Goal: Transaction & Acquisition: Purchase product/service

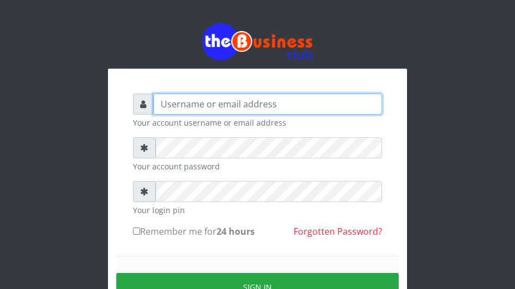
click at [175, 113] on input "text" at bounding box center [267, 104] width 229 height 21
type input "omodaraoluwabukola7@gmail.com"
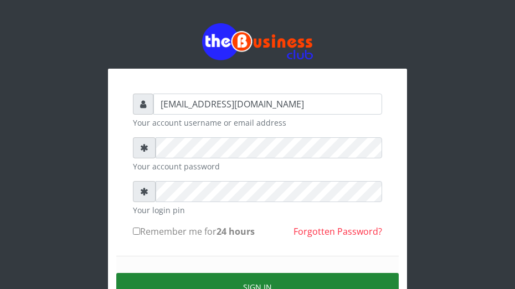
click at [254, 286] on button "Sign in" at bounding box center [257, 287] width 282 height 28
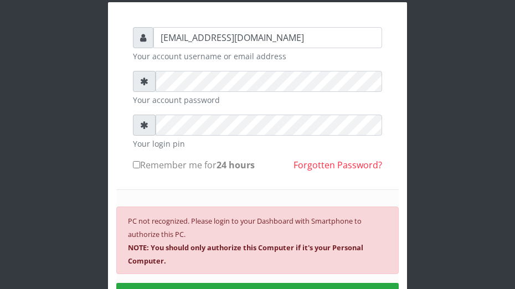
scroll to position [89, 0]
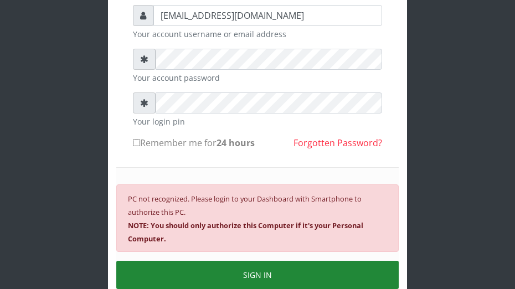
click at [281, 271] on button "SIGN IN" at bounding box center [257, 275] width 282 height 28
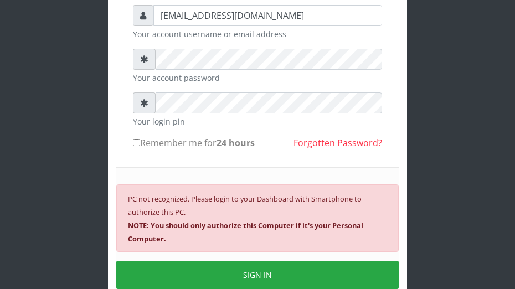
click at [136, 145] on input "Remember me for 24 hours" at bounding box center [136, 142] width 7 height 7
checkbox input "true"
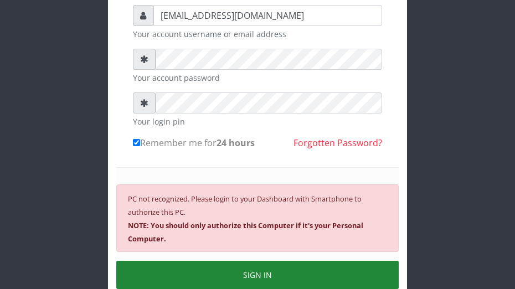
click at [185, 277] on button "SIGN IN" at bounding box center [257, 275] width 282 height 28
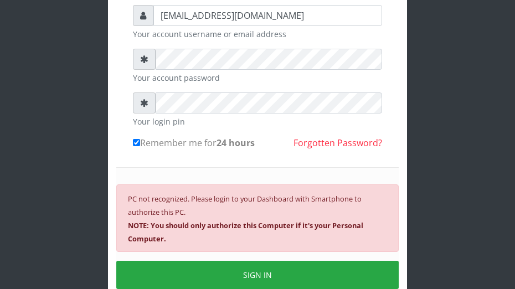
click at [177, 232] on div "PC not recognized. Please login to your Dashboard with Smartphone to authorize …" at bounding box center [257, 218] width 282 height 68
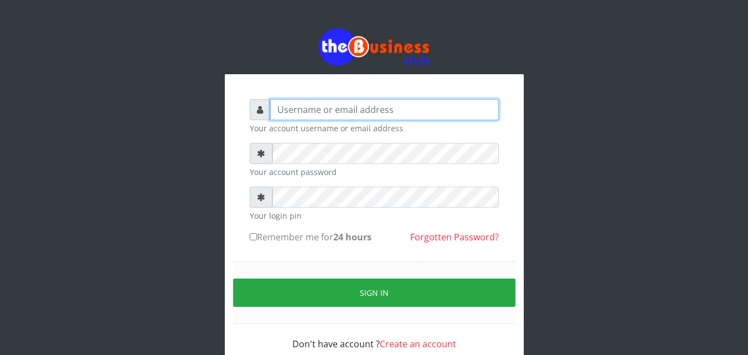
click at [312, 118] on input "text" at bounding box center [384, 109] width 229 height 21
type input "omodaraoluwabukola7@gmail.com"
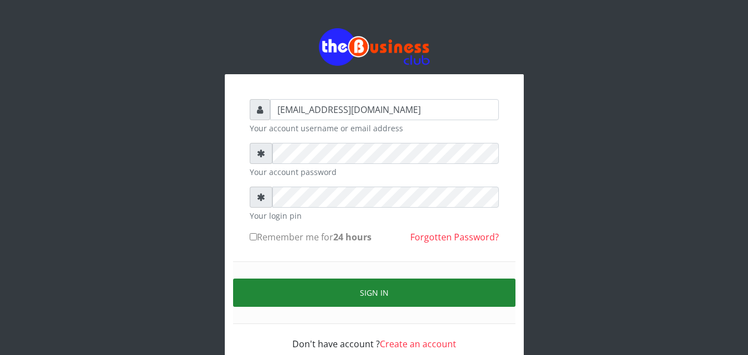
click at [343, 295] on button "Sign in" at bounding box center [374, 292] width 282 height 28
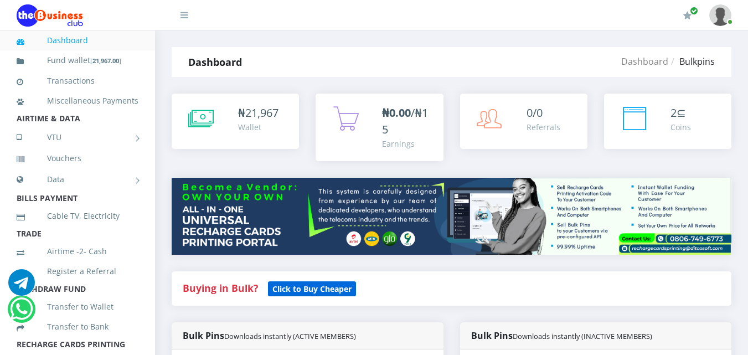
click at [330, 292] on b "Click to Buy Cheaper" at bounding box center [311, 288] width 79 height 11
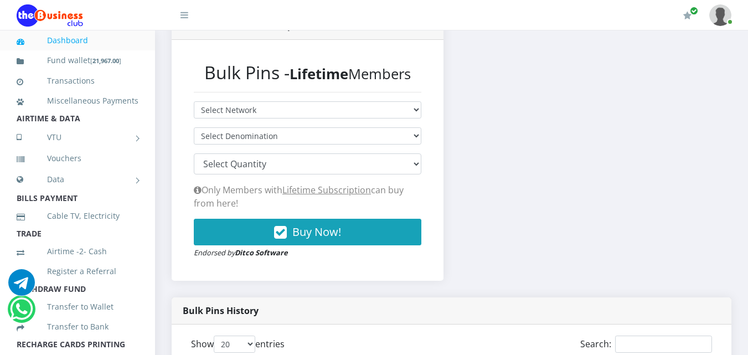
scroll to position [281, 0]
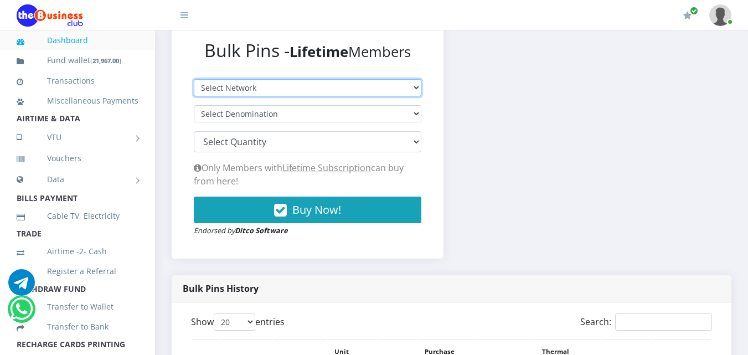
click at [414, 81] on select "Select Network MTN Globacom 9Mobile Airtel" at bounding box center [307, 87] width 227 height 17
select select "MTN"
click at [194, 79] on select "Select Network MTN Globacom 9Mobile Airtel" at bounding box center [307, 87] width 227 height 17
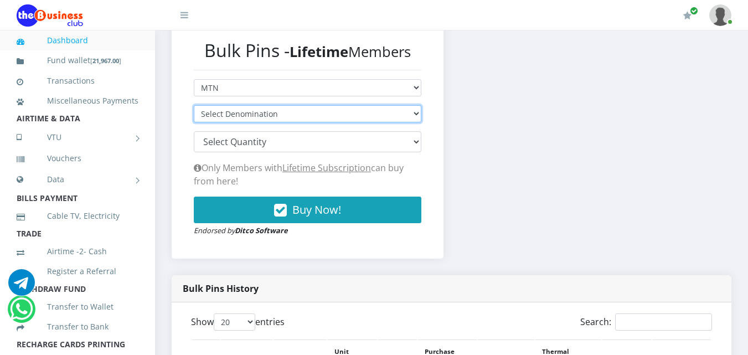
click at [411, 114] on select "Select Denomination MTN NGN100 - ₦96.94 MTN NGN200 - ₦193.88 MTN NGN400 - ₦387.…" at bounding box center [307, 113] width 227 height 17
select select "96.94-100"
click at [194, 105] on select "Select Denomination MTN NGN100 - ₦96.94 MTN NGN200 - ₦193.88 MTN NGN400 - ₦387.…" at bounding box center [307, 113] width 227 height 17
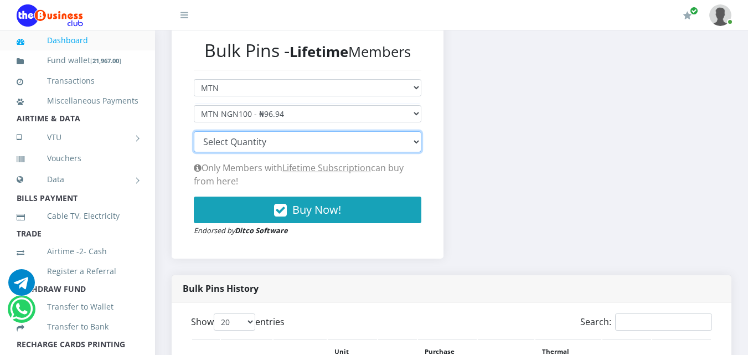
click at [407, 143] on select "100 150 200 300 500 1000" at bounding box center [307, 141] width 227 height 21
select select "100"
click at [194, 131] on select "100 150 200 300 500 1000" at bounding box center [307, 141] width 227 height 21
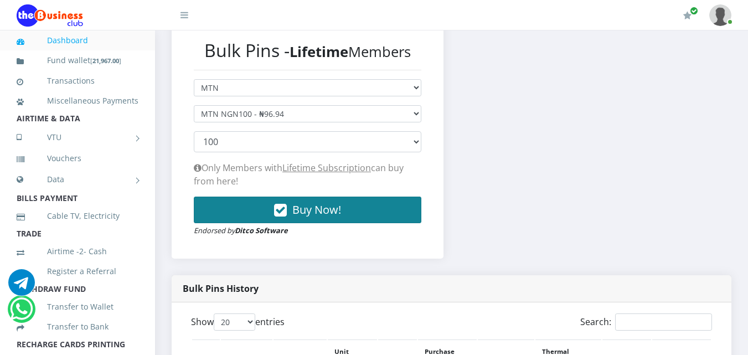
click at [321, 207] on span "Buy Now!" at bounding box center [316, 209] width 49 height 15
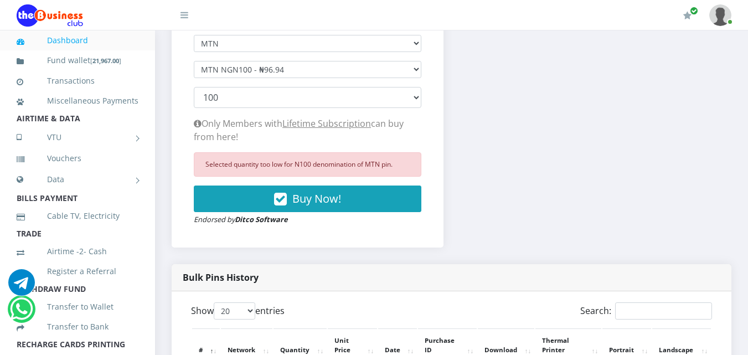
scroll to position [303, 0]
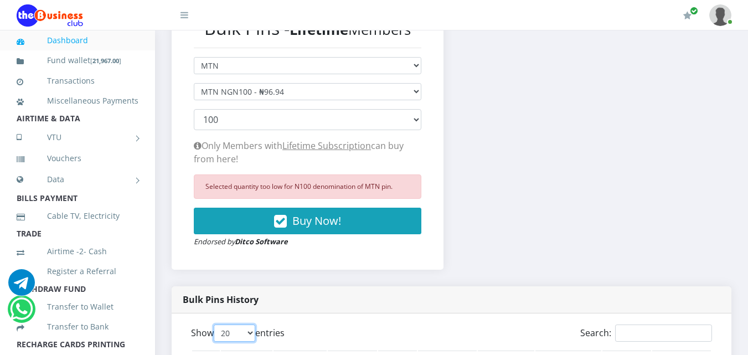
click at [255, 336] on select "20 50 100 All" at bounding box center [235, 332] width 42 height 17
select select "-1"
click at [216, 324] on select "20 50 100 All" at bounding box center [235, 332] width 42 height 17
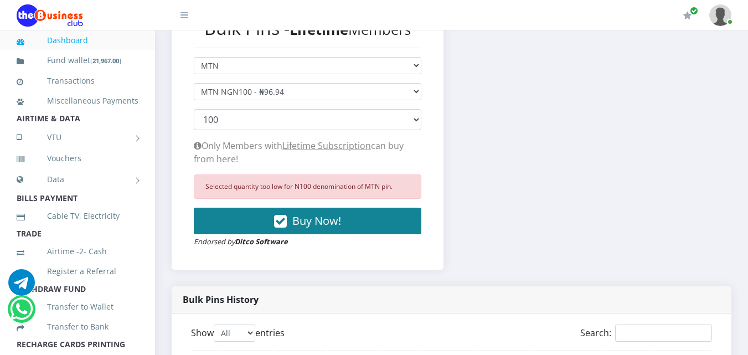
click at [309, 219] on span "Buy Now!" at bounding box center [316, 220] width 49 height 15
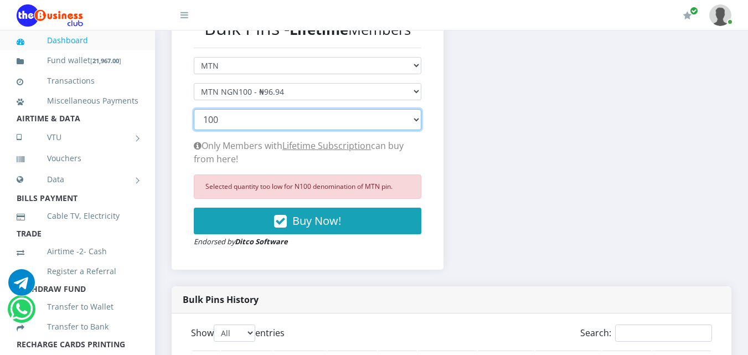
click at [414, 122] on select "100 150 200 300 500 1000" at bounding box center [307, 119] width 227 height 21
select select "200"
click at [194, 109] on select "100 150 200 300 500 1000" at bounding box center [307, 119] width 227 height 21
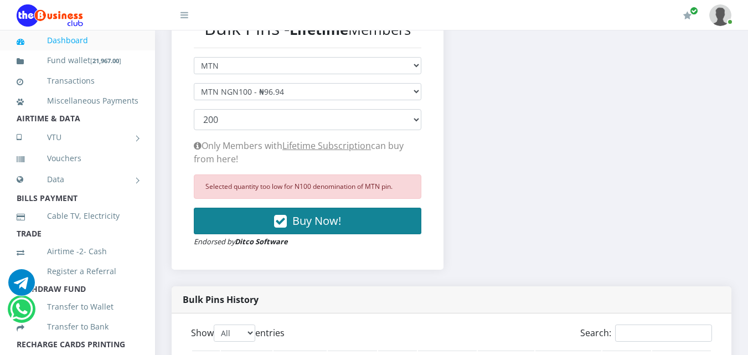
click at [306, 219] on span "Buy Now!" at bounding box center [316, 220] width 49 height 15
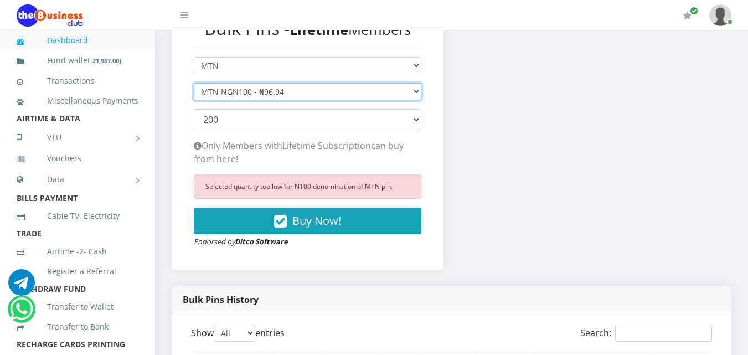
click at [417, 90] on select "Select Denomination MTN NGN100 - ₦96.94 MTN NGN200 - ₦193.88 MTN NGN400 - ₦387.…" at bounding box center [307, 91] width 227 height 17
click at [194, 83] on select "Select Denomination MTN NGN100 - ₦96.94 MTN NGN200 - ₦193.88 MTN NGN400 - ₦387.…" at bounding box center [307, 91] width 227 height 17
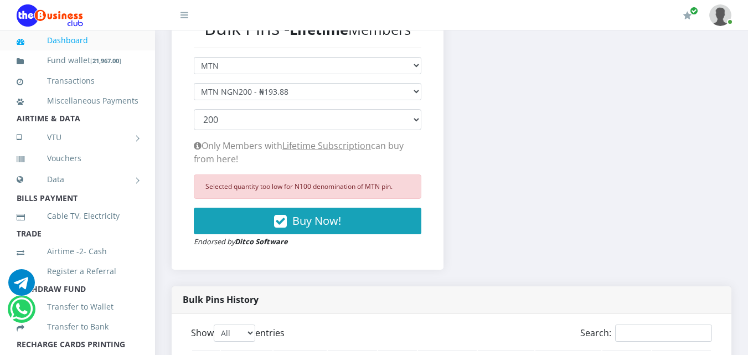
click at [361, 138] on form "Select Network MTN Globacom 9Mobile Airtel Select Denomination MTN NGN100 - ₦96…" at bounding box center [307, 152] width 227 height 190
click at [414, 92] on select "Select Denomination MTN NGN100 - ₦96.94 MTN NGN200 - ₦193.88 MTN NGN400 - ₦387.…" at bounding box center [307, 91] width 227 height 17
select select "96.94-100"
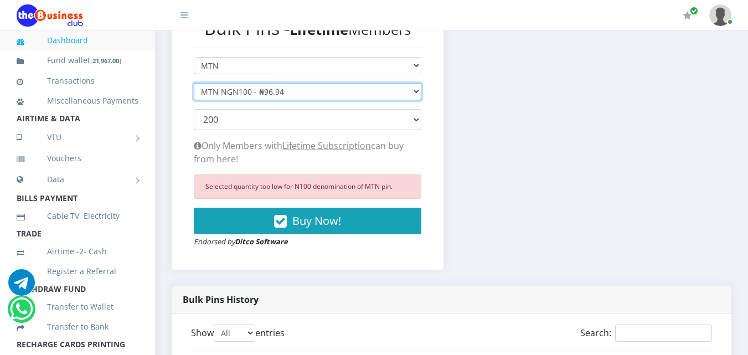
click at [194, 83] on select "Select Denomination MTN NGN100 - ₦96.94 MTN NGN200 - ₦193.88 MTN NGN400 - ₦387.…" at bounding box center [307, 91] width 227 height 17
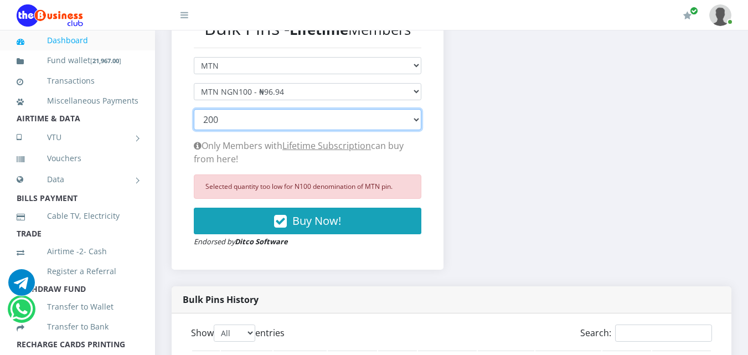
click at [416, 121] on select "100 150 200 300 500 1000" at bounding box center [307, 119] width 227 height 21
click at [194, 109] on select "100 150 200 300 500 1000" at bounding box center [307, 119] width 227 height 21
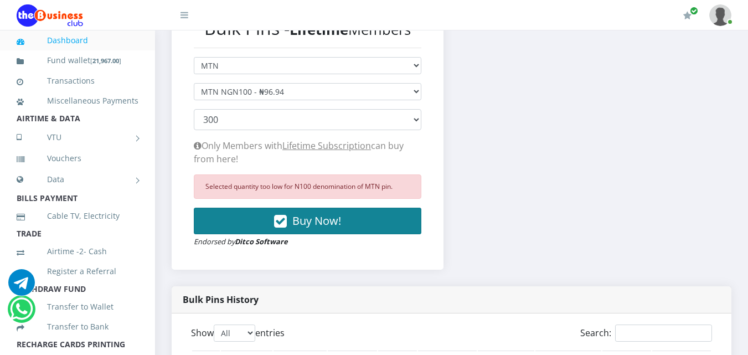
click at [303, 219] on span "Buy Now!" at bounding box center [316, 220] width 49 height 15
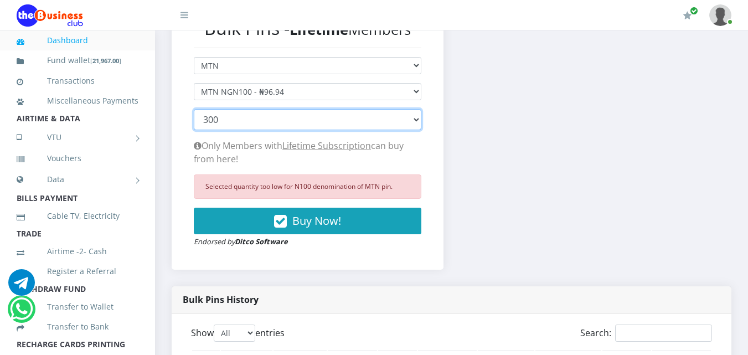
click at [416, 118] on select "100 150 200 300 500 1000" at bounding box center [307, 119] width 227 height 21
click at [194, 109] on select "100 150 200 300 500 1000" at bounding box center [307, 119] width 227 height 21
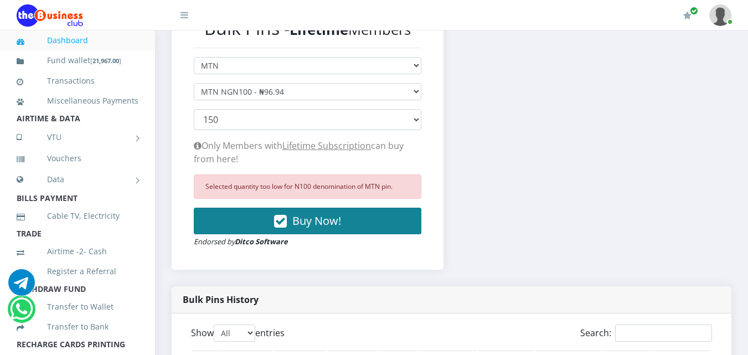
click at [366, 226] on button "Buy Now!" at bounding box center [307, 221] width 227 height 27
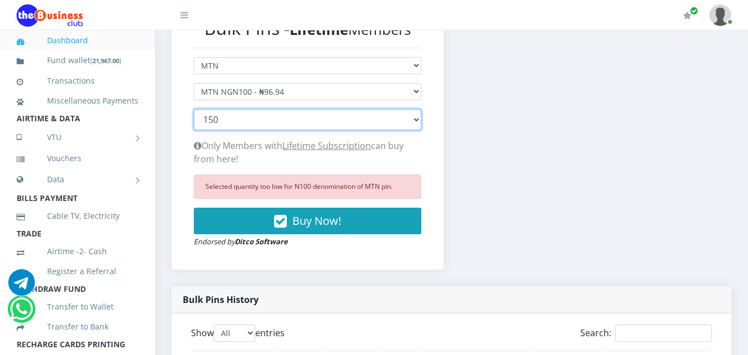
click at [415, 122] on select "100 150 200 300 500 1000" at bounding box center [307, 119] width 227 height 21
click at [418, 116] on select "100 150 200 300 500 1000" at bounding box center [307, 119] width 227 height 21
click at [415, 120] on select "100 150 200 300 500 1000" at bounding box center [307, 119] width 227 height 21
click at [255, 118] on select "100 150 200 300 500 1000" at bounding box center [307, 119] width 227 height 21
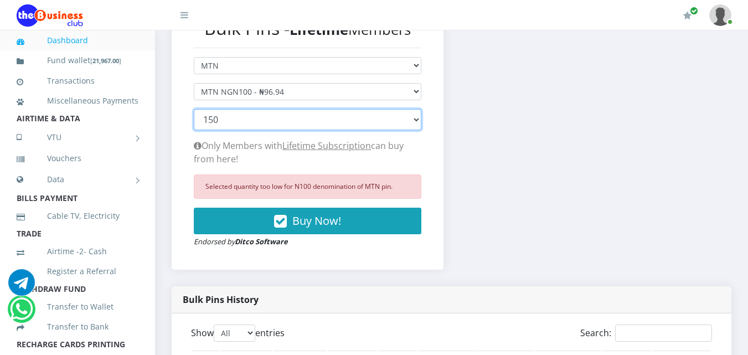
click at [414, 120] on select "100 150 200 300 500 1000" at bounding box center [307, 119] width 227 height 21
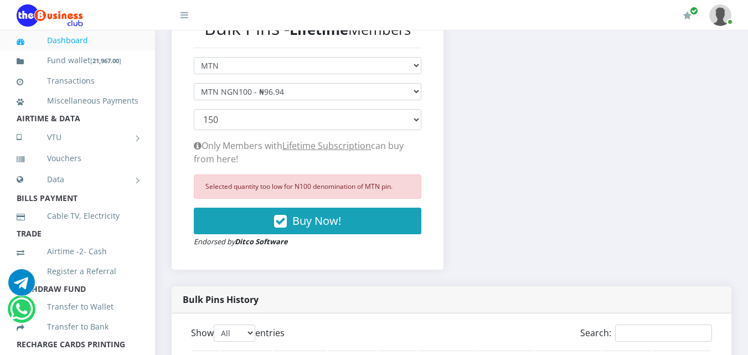
click at [560, 163] on div "Bulk Pins Downloads instantly (LIFETIME MEMBERS) Bulk Pins - Lifetime Members S…" at bounding box center [451, 127] width 576 height 318
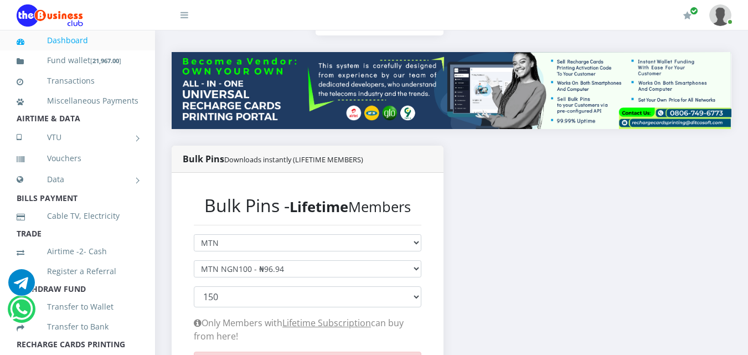
scroll to position [148, 0]
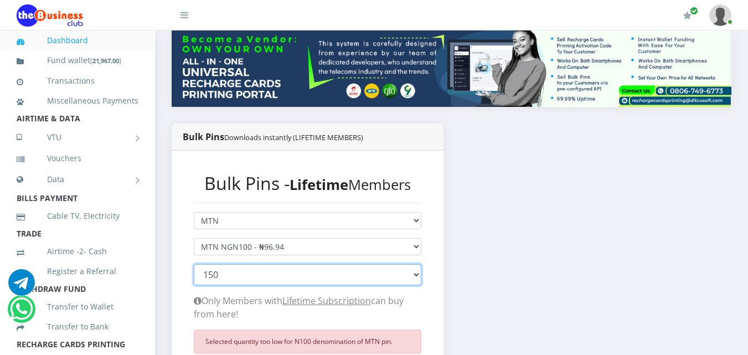
click at [414, 274] on select "100 150 200 300 500 1000" at bounding box center [307, 274] width 227 height 21
click at [417, 274] on select "100 150 200 300 500 1000" at bounding box center [307, 274] width 227 height 21
select select "100"
click at [194, 264] on select "100 150 200 300 500 1000" at bounding box center [307, 274] width 227 height 21
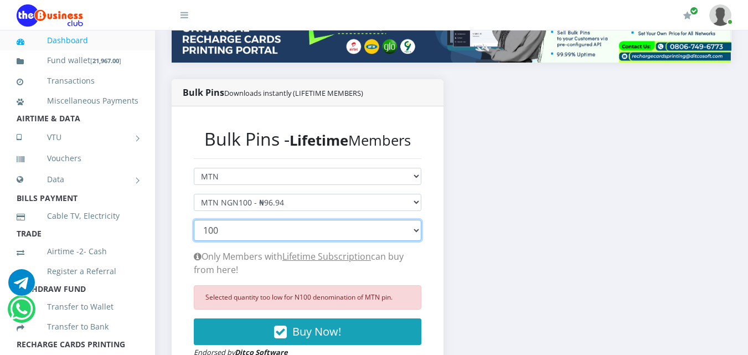
scroll to position [214, 0]
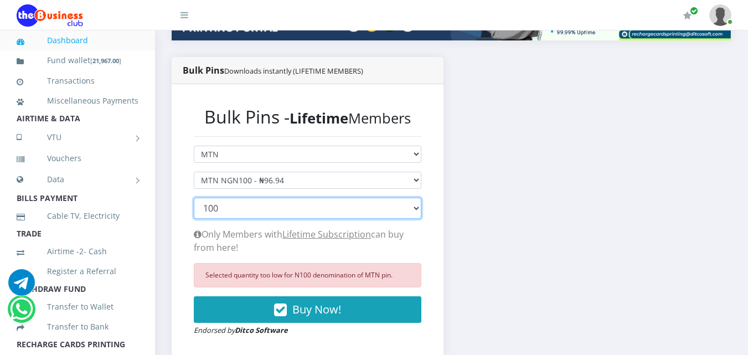
click at [236, 208] on select "100 150 200 300 500 1000" at bounding box center [307, 208] width 227 height 21
click at [194, 198] on select "100 150 200 300 500 1000" at bounding box center [307, 208] width 227 height 21
click at [227, 203] on select "100 150 200 300 500 1000" at bounding box center [307, 208] width 227 height 21
click at [194, 198] on select "100 150 200 300 500 1000" at bounding box center [307, 208] width 227 height 21
click at [224, 205] on select "100 150 200 300 500 1000" at bounding box center [307, 208] width 227 height 21
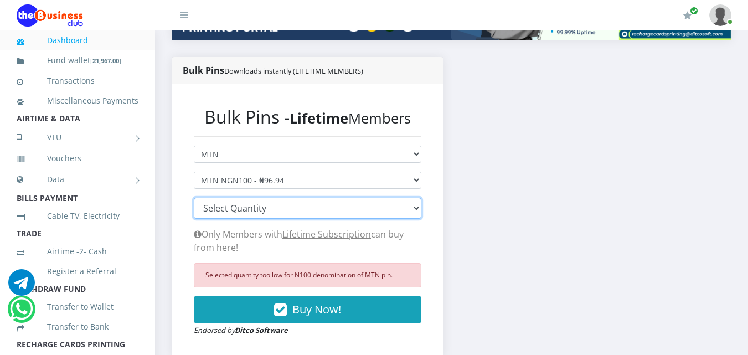
select select "100"
click at [194, 198] on select "100 150 200 300 500 1000" at bounding box center [307, 208] width 227 height 21
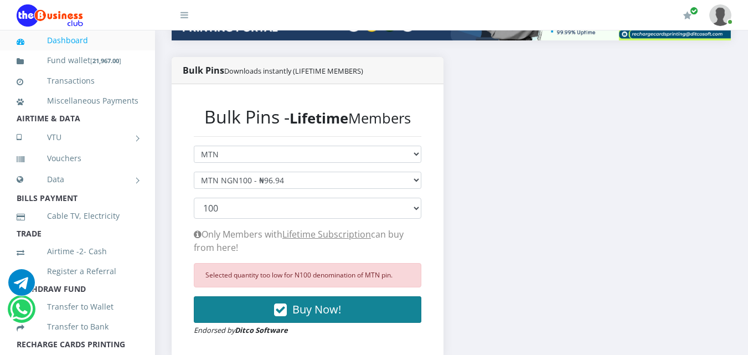
click at [283, 305] on icon "button" at bounding box center [280, 309] width 13 height 11
click at [313, 305] on span "Buy Now!" at bounding box center [316, 309] width 49 height 15
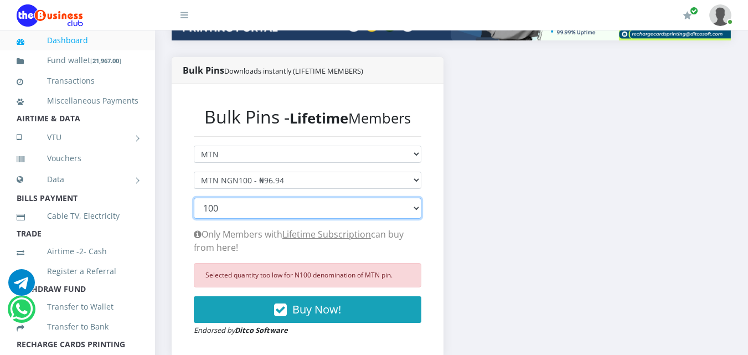
click at [415, 208] on select "100 150 200 300 500 1000" at bounding box center [307, 208] width 227 height 21
click at [194, 198] on select "100 150 200 300 500 1000" at bounding box center [307, 208] width 227 height 21
click at [266, 211] on select "100 150 200 300 500 1000" at bounding box center [307, 208] width 227 height 21
select select "100"
click at [194, 198] on select "100 150 200 300 500 1000" at bounding box center [307, 208] width 227 height 21
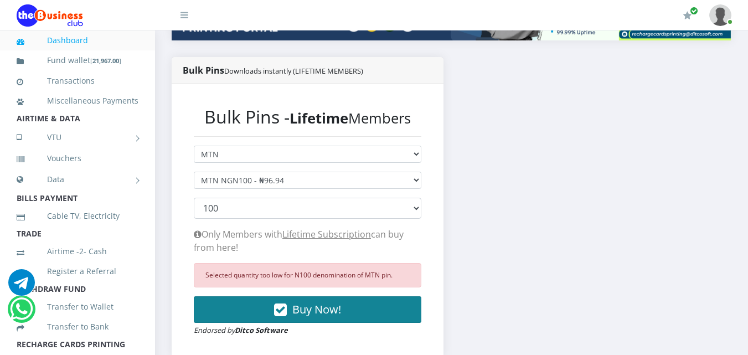
click at [279, 304] on icon "button" at bounding box center [280, 309] width 13 height 11
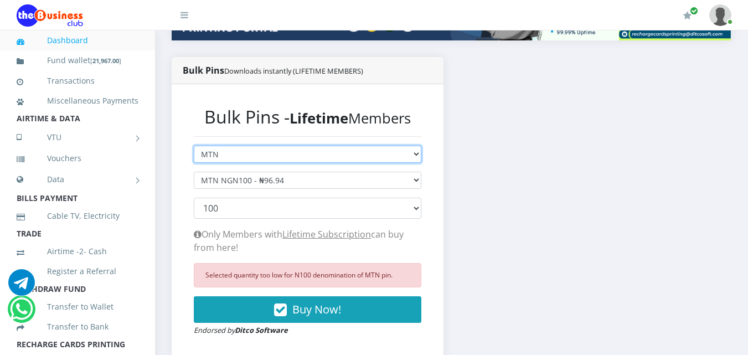
click at [416, 155] on select "Select Network MTN Globacom 9Mobile Airtel" at bounding box center [307, 154] width 227 height 17
select select "Glo"
click at [194, 146] on select "Select Network MTN Globacom 9Mobile Airtel" at bounding box center [307, 154] width 227 height 17
select select
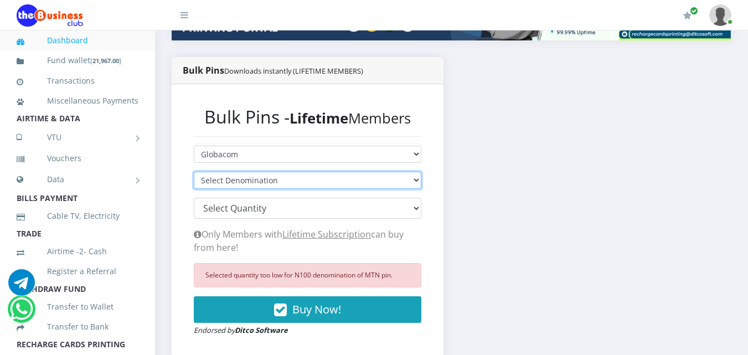
click at [417, 181] on select "Select Denomination Glo NGN100 - ₦96.40 Glo NGN200 - ₦192.80 Glo NGN500 - ₦482.…" at bounding box center [307, 180] width 227 height 17
click at [408, 180] on select "Select Denomination Glo NGN100 - ₦96.40 Glo NGN200 - ₦192.80 Glo NGN500 - ₦482.…" at bounding box center [307, 180] width 227 height 17
select select "96.4-100"
click at [194, 172] on select "Select Denomination Glo NGN100 - ₦96.40 Glo NGN200 - ₦192.80 Glo NGN500 - ₦482.…" at bounding box center [307, 180] width 227 height 17
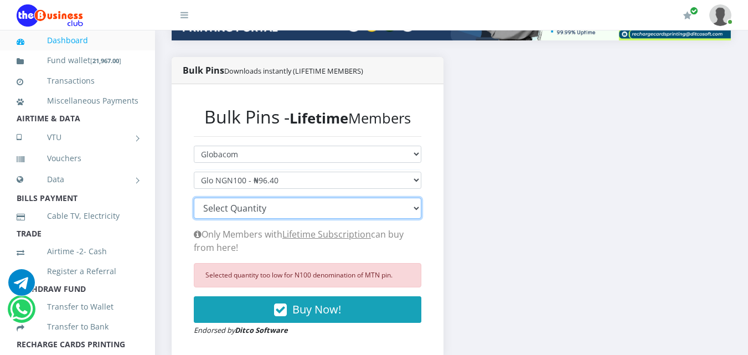
click at [413, 209] on select "100 150 200 300 500 1000" at bounding box center [307, 208] width 227 height 21
select select "100"
click at [194, 198] on select "100 150 200 300 500 1000" at bounding box center [307, 208] width 227 height 21
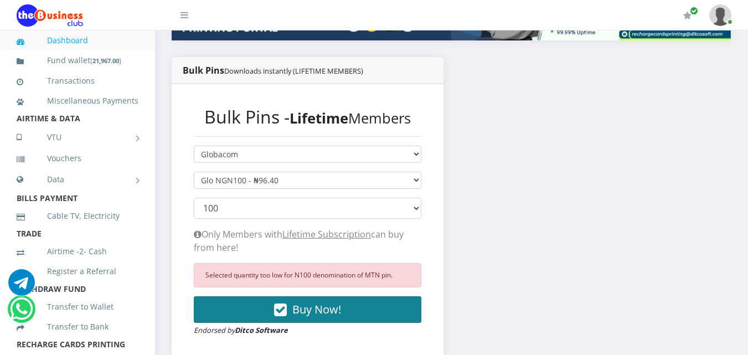
click at [255, 312] on button "Buy Now!" at bounding box center [307, 309] width 227 height 27
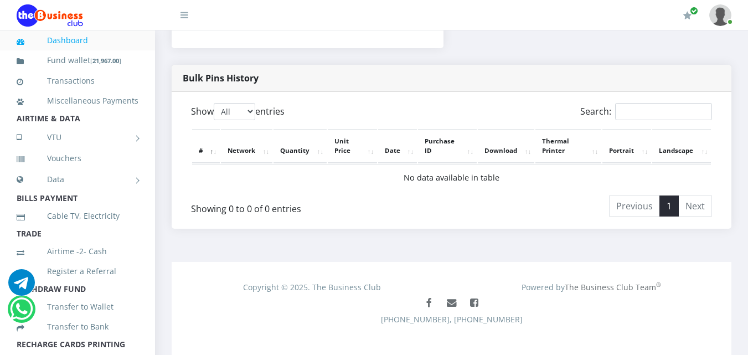
scroll to position [536, 0]
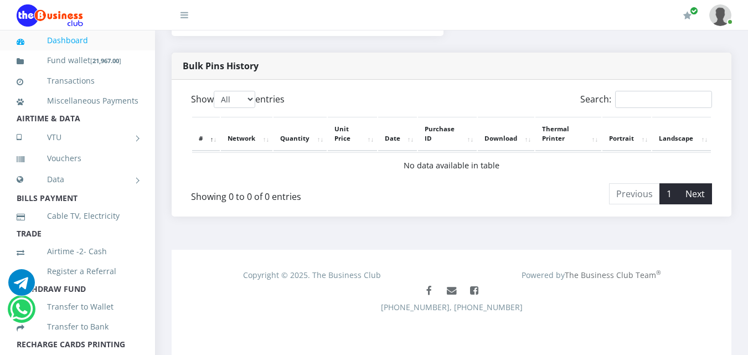
click at [698, 194] on li "Next" at bounding box center [694, 193] width 33 height 21
click at [704, 196] on li "Next" at bounding box center [694, 193] width 33 height 21
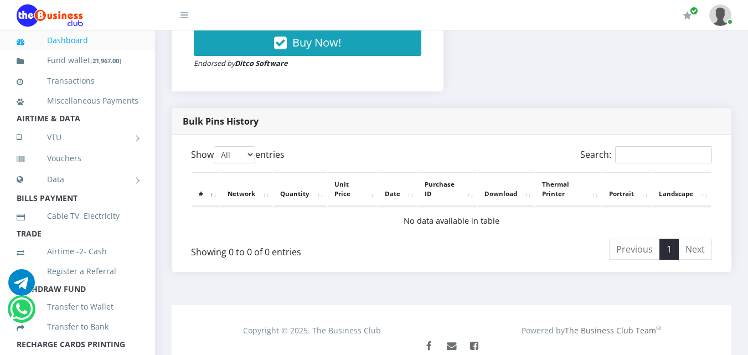
click at [209, 194] on th "#" at bounding box center [206, 189] width 28 height 34
click at [245, 191] on th "Network" at bounding box center [246, 189] width 51 height 34
click at [248, 152] on select "20 50 100 All" at bounding box center [235, 154] width 42 height 17
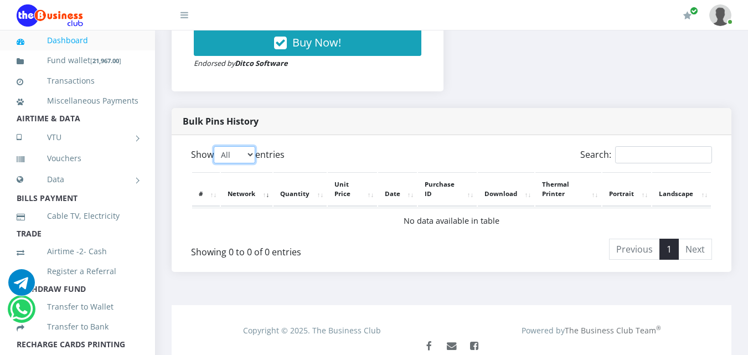
click at [248, 152] on select "20 50 100 All" at bounding box center [235, 154] width 42 height 17
select select "100"
click at [216, 146] on select "20 50 100 All" at bounding box center [235, 154] width 42 height 17
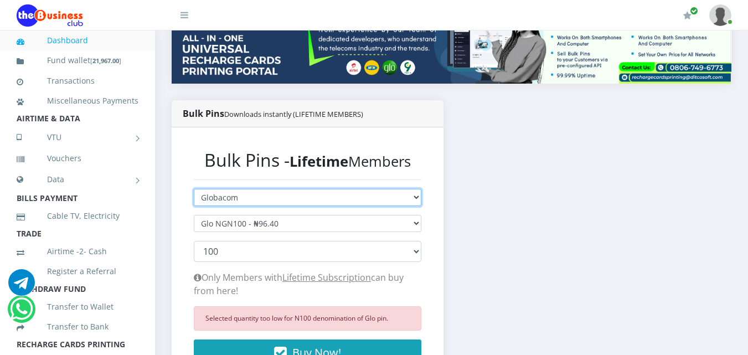
click at [392, 196] on select "Select Network MTN Globacom 9Mobile Airtel" at bounding box center [307, 197] width 227 height 17
select select "MTN"
click at [194, 189] on select "Select Network MTN Globacom 9Mobile Airtel" at bounding box center [307, 197] width 227 height 17
select select
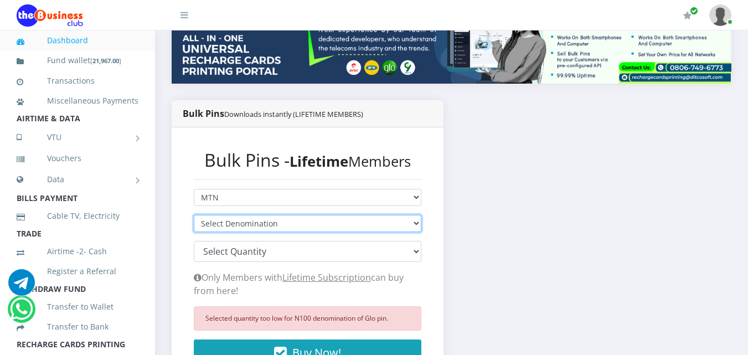
click at [407, 222] on select "Select Denomination MTN NGN100 - ₦96.94 MTN NGN200 - ₦193.88 MTN NGN400 - ₦387.…" at bounding box center [307, 223] width 227 height 17
select select "96.94-100"
click at [194, 215] on select "Select Denomination MTN NGN100 - ₦96.94 MTN NGN200 - ₦193.88 MTN NGN400 - ₦387.…" at bounding box center [307, 223] width 227 height 17
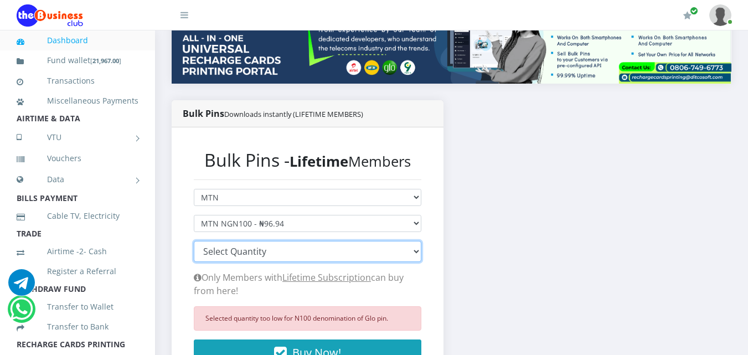
click at [398, 258] on select "100 150 200 300 500 1000" at bounding box center [307, 251] width 227 height 21
select select "100"
click at [194, 241] on select "100 150 200 300 500 1000" at bounding box center [307, 251] width 227 height 21
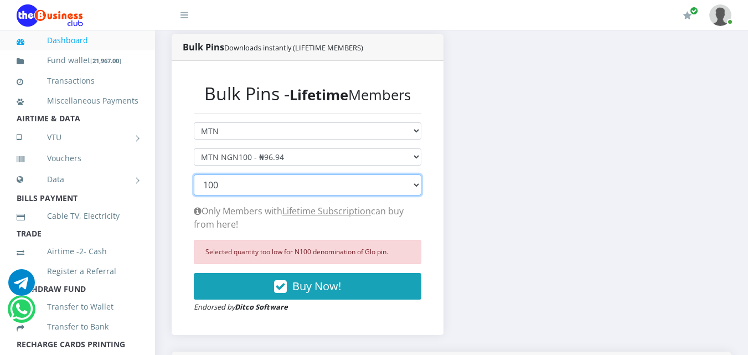
scroll to position [260, 0]
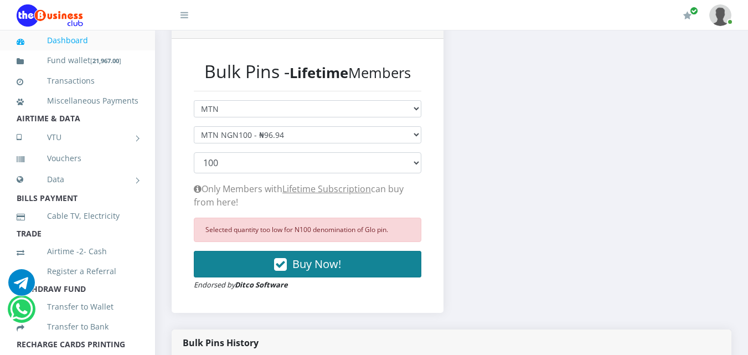
click at [297, 268] on span "Buy Now!" at bounding box center [316, 263] width 49 height 15
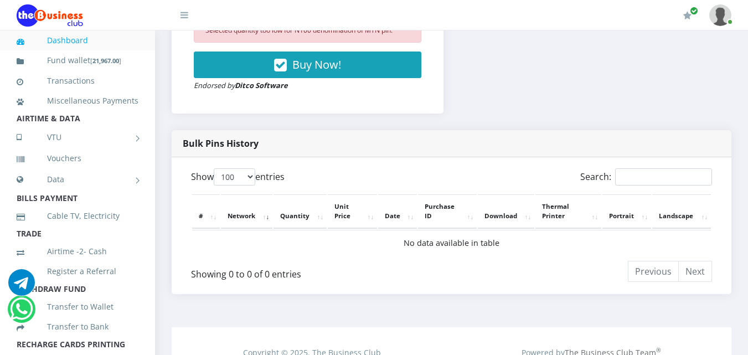
scroll to position [481, 0]
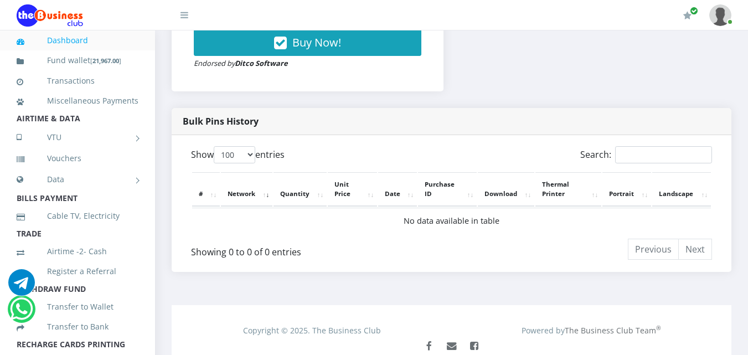
click at [611, 195] on th "Portrait" at bounding box center [626, 189] width 49 height 34
click at [549, 190] on th "Thermal Printer" at bounding box center [568, 189] width 66 height 34
drag, startPoint x: 677, startPoint y: 154, endPoint x: 404, endPoint y: 141, distance: 272.6
click at [677, 154] on input "Search:" at bounding box center [663, 154] width 97 height 17
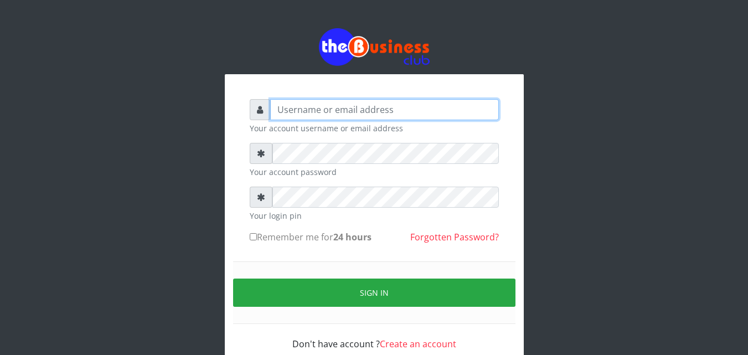
click at [294, 112] on input "text" at bounding box center [384, 109] width 229 height 21
type input "[EMAIL_ADDRESS][DOMAIN_NAME]"
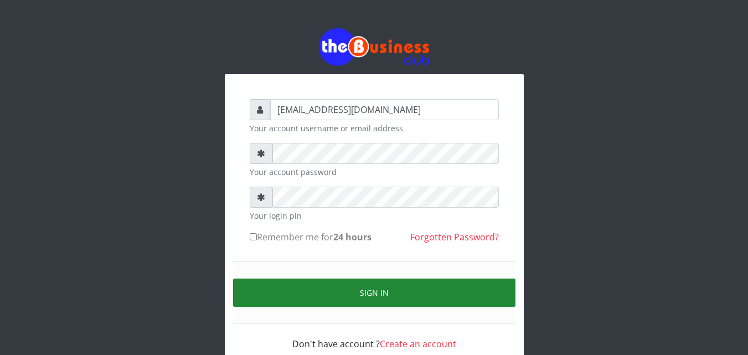
click at [284, 304] on button "Sign in" at bounding box center [374, 292] width 282 height 28
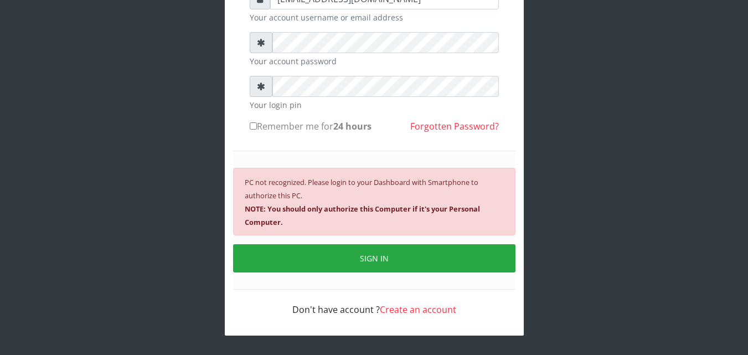
scroll to position [55, 0]
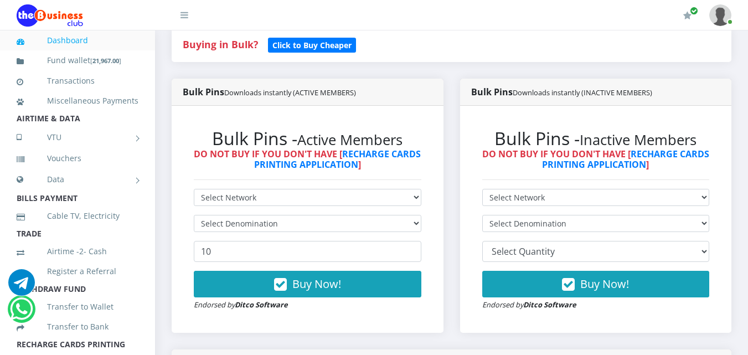
scroll to position [266, 0]
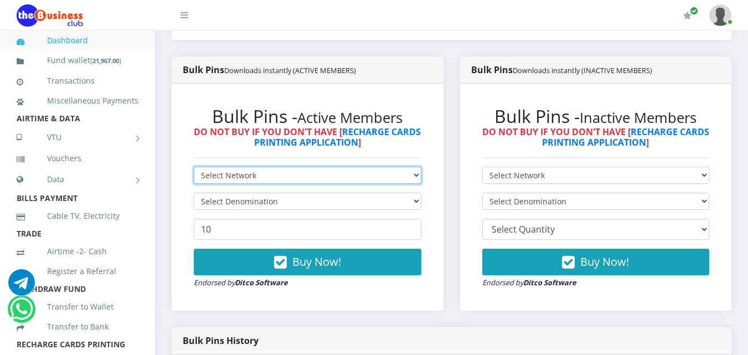
click at [417, 176] on select "Select Network MTN Globacom 9Mobile Airtel" at bounding box center [307, 175] width 227 height 17
select select "MTN"
click at [194, 167] on select "Select Network MTN Globacom 9Mobile Airtel" at bounding box center [307, 175] width 227 height 17
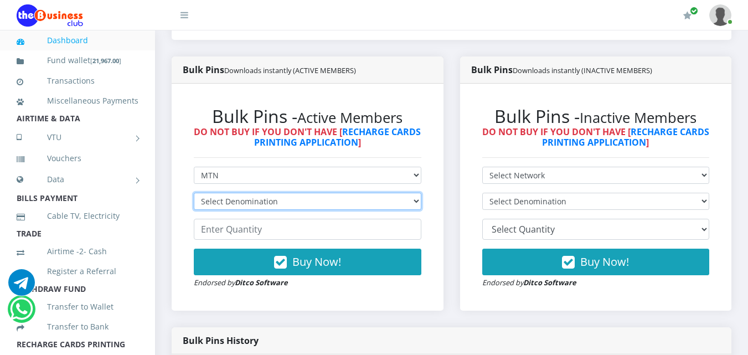
click at [413, 200] on select "Select Denomination MTN NGN100 - ₦96.99 MTN NGN200 - ₦193.98 MTN NGN400 - ₦387.…" at bounding box center [307, 201] width 227 height 17
select select "96.99-100"
click at [194, 193] on select "Select Denomination MTN NGN100 - ₦96.99 MTN NGN200 - ₦193.98 MTN NGN400 - ₦387.…" at bounding box center [307, 201] width 227 height 17
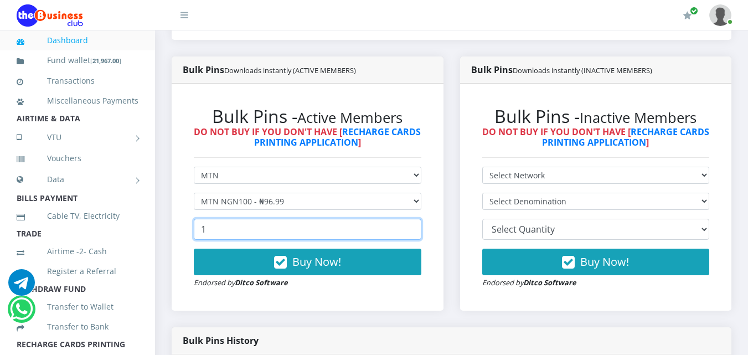
click at [406, 227] on input "1" at bounding box center [307, 229] width 227 height 21
click at [413, 229] on input "0" at bounding box center [307, 229] width 227 height 21
click at [413, 229] on input "-1" at bounding box center [307, 229] width 227 height 21
click at [407, 232] on input "-57" at bounding box center [307, 229] width 227 height 21
click at [406, 227] on input "-56" at bounding box center [307, 229] width 227 height 21
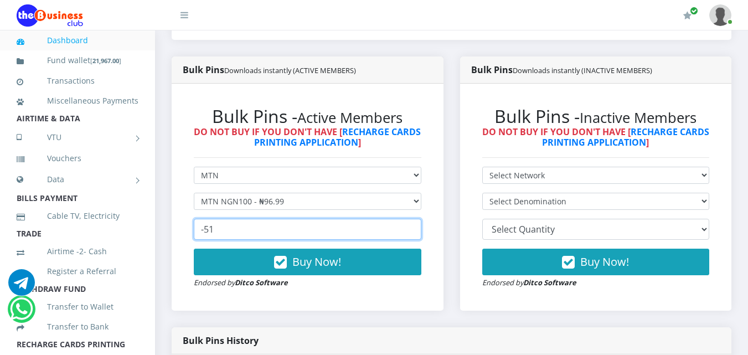
click at [406, 227] on input "-51" at bounding box center [307, 229] width 227 height 21
click at [406, 227] on input "-50" at bounding box center [307, 229] width 227 height 21
click at [406, 227] on input "-49" at bounding box center [307, 229] width 227 height 21
click at [406, 227] on input "-48" at bounding box center [307, 229] width 227 height 21
click at [406, 227] on input "-47" at bounding box center [307, 229] width 227 height 21
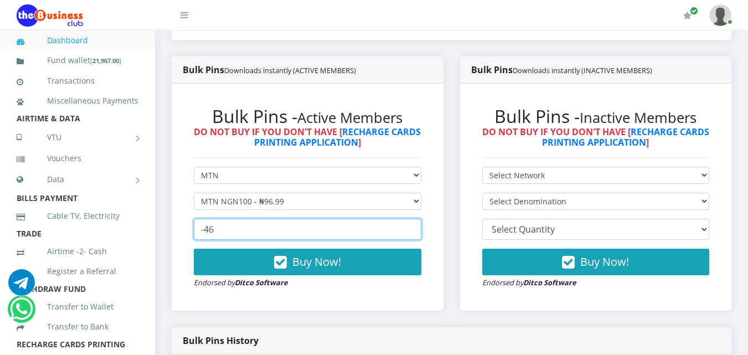
click at [406, 227] on input "-46" at bounding box center [307, 229] width 227 height 21
click at [406, 227] on input "-45" at bounding box center [307, 229] width 227 height 21
click at [406, 227] on input "-44" at bounding box center [307, 229] width 227 height 21
click at [406, 227] on input "-43" at bounding box center [307, 229] width 227 height 21
click at [406, 227] on input "-42" at bounding box center [307, 229] width 227 height 21
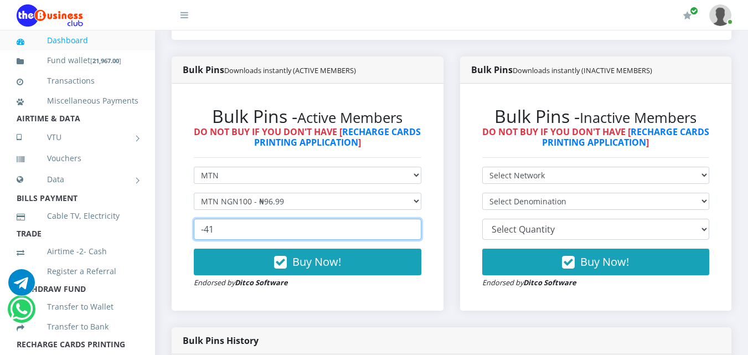
click at [406, 227] on input "-41" at bounding box center [307, 229] width 227 height 21
click at [406, 227] on input "-40" at bounding box center [307, 229] width 227 height 21
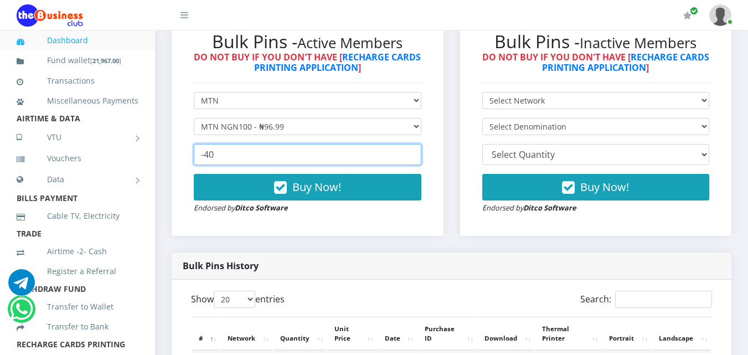
scroll to position [318, 0]
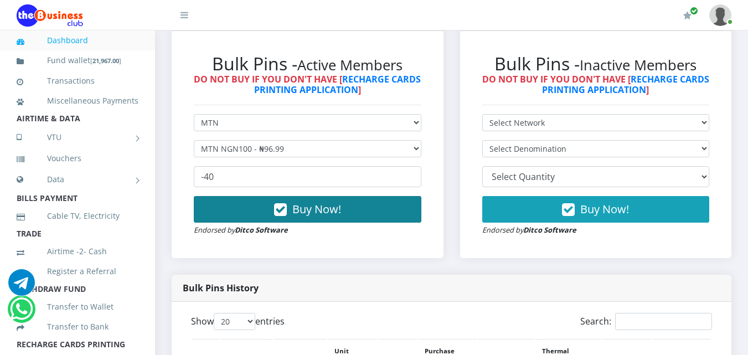
click at [312, 211] on span "Buy Now!" at bounding box center [316, 208] width 49 height 15
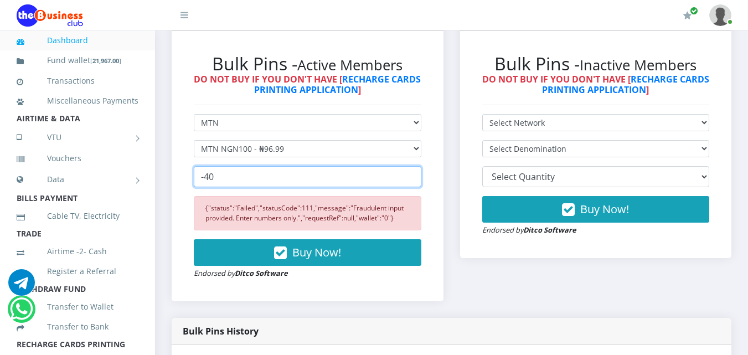
click at [227, 180] on input "-40" at bounding box center [307, 176] width 227 height 21
type input "-4"
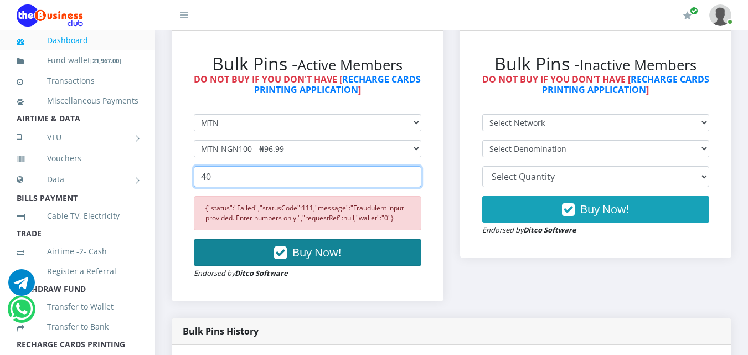
type input "40"
click at [277, 252] on icon "button" at bounding box center [280, 252] width 13 height 11
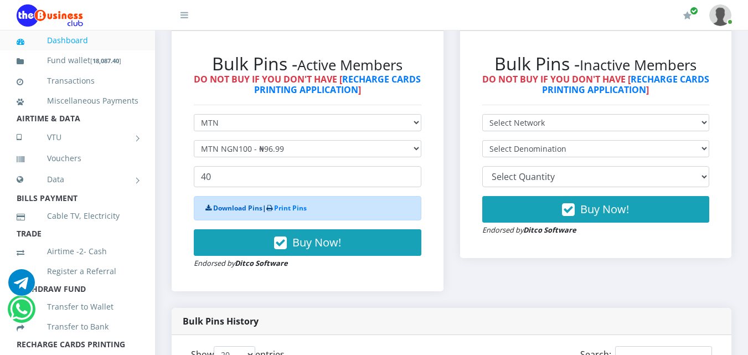
click at [242, 209] on link "Download Pins" at bounding box center [237, 207] width 49 height 9
click at [287, 209] on link "Print Pins" at bounding box center [290, 207] width 33 height 9
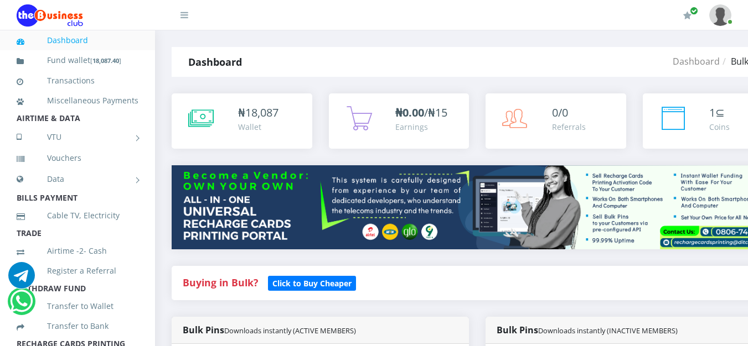
select select "MTN"
